Goal: Information Seeking & Learning: Learn about a topic

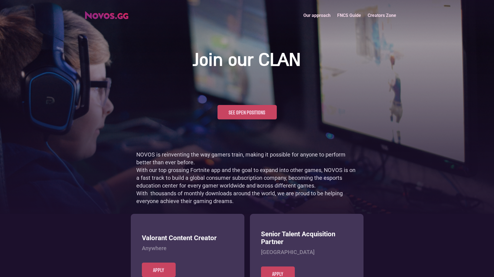
scroll to position [269, 0]
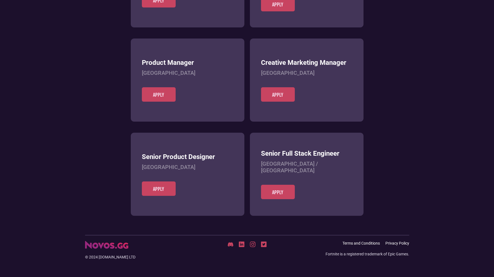
scroll to position [214, 0]
